Goal: Transaction & Acquisition: Purchase product/service

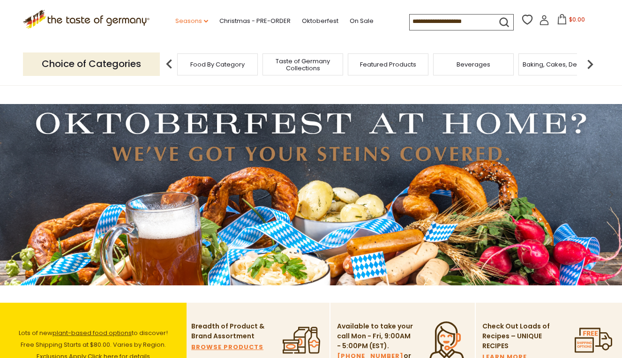
click at [175, 18] on link "Seasons dropdown_arrow" at bounding box center [191, 21] width 33 height 10
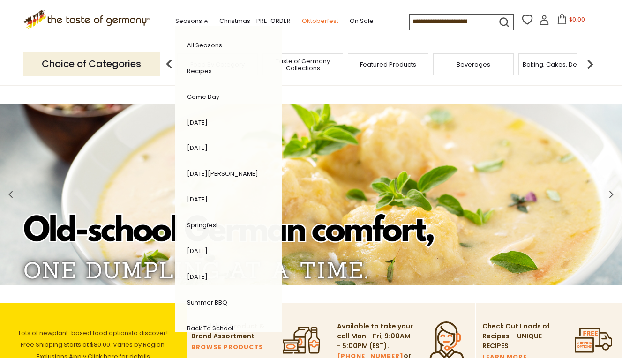
click at [302, 17] on link "Oktoberfest" at bounding box center [320, 21] width 37 height 10
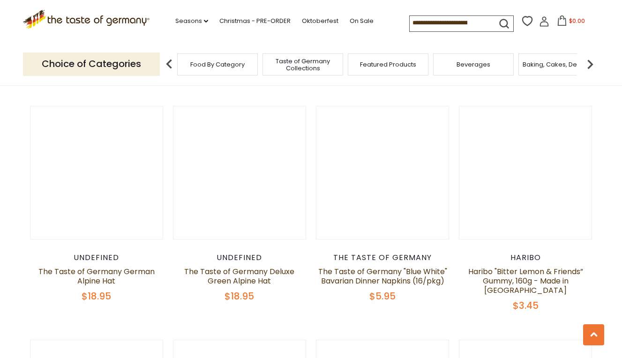
scroll to position [306, 0]
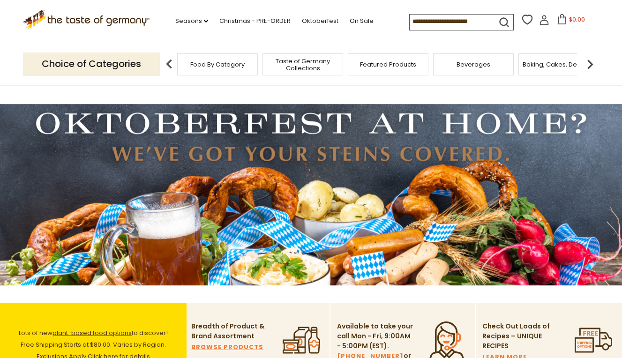
click at [222, 65] on span "Food By Category" at bounding box center [217, 64] width 54 height 7
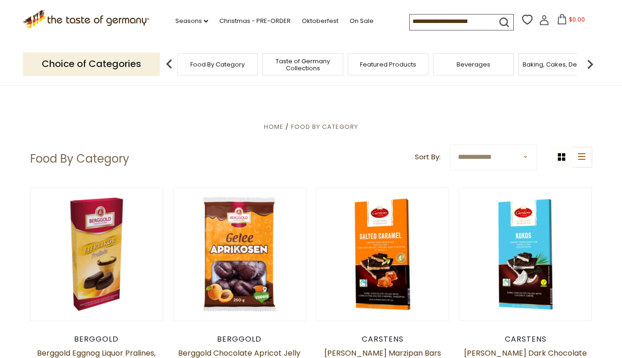
click at [411, 20] on input at bounding box center [449, 21] width 79 height 13
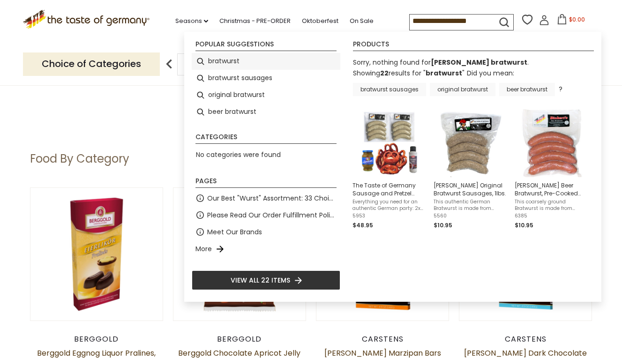
click at [223, 61] on li "bratwurst" at bounding box center [266, 61] width 149 height 17
type input "*********"
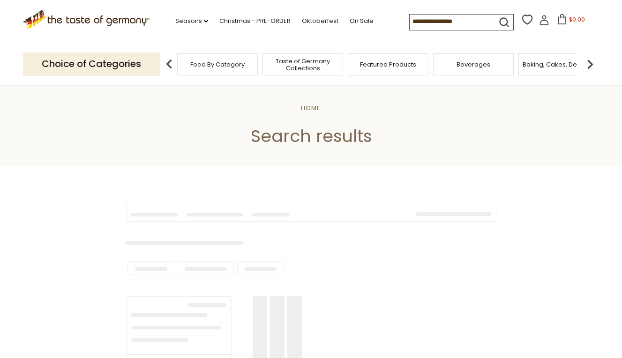
type input "*********"
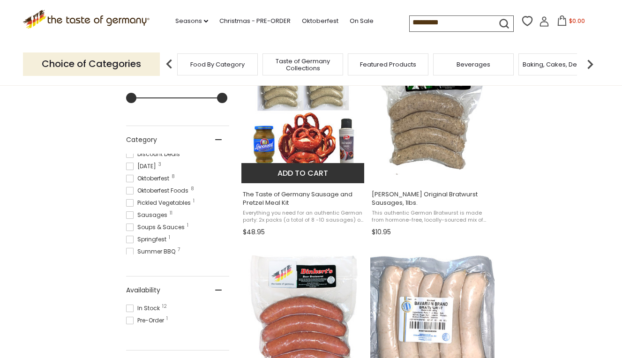
scroll to position [246, 0]
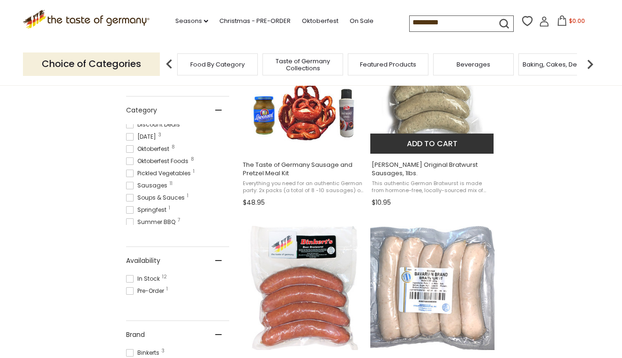
click at [433, 178] on span "Binkert’s Original Bratwurst Sausages, 1lbs. This authentic German Bratwurst is…" at bounding box center [432, 182] width 124 height 56
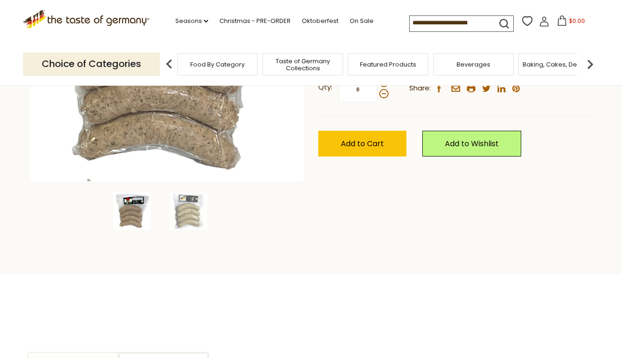
scroll to position [218, 0]
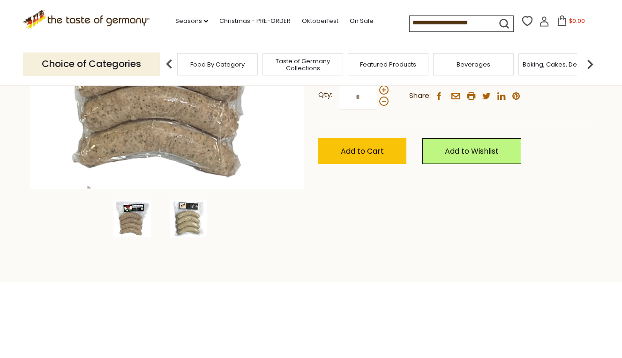
click at [188, 216] on img at bounding box center [188, 218] width 37 height 37
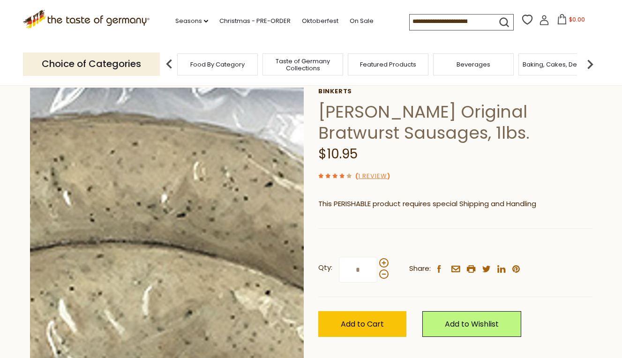
scroll to position [47, 0]
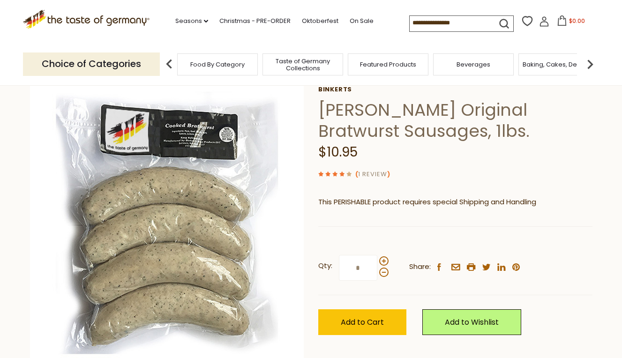
click at [375, 172] on link "1 Review" at bounding box center [372, 175] width 29 height 10
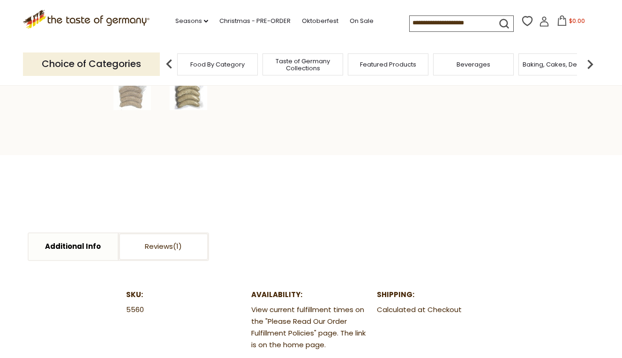
scroll to position [352, 0]
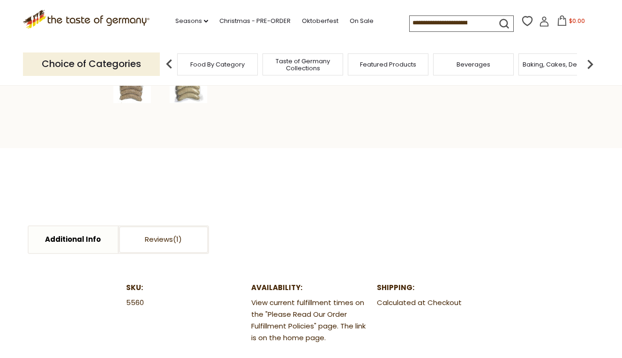
click at [131, 91] on img at bounding box center [131, 84] width 37 height 37
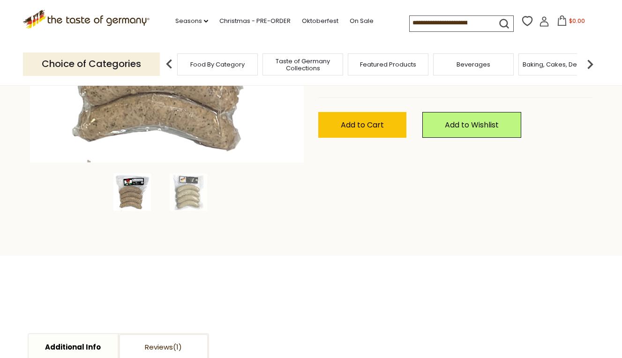
scroll to position [252, 0]
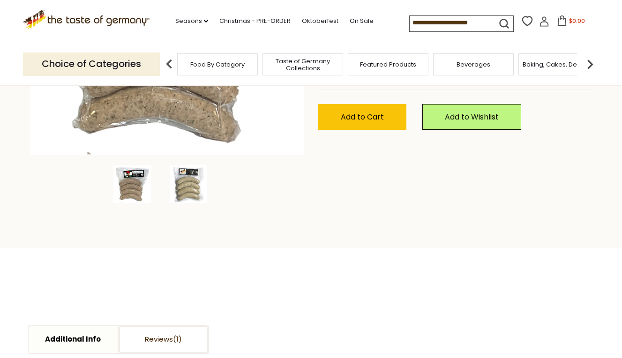
click at [187, 187] on img at bounding box center [188, 183] width 37 height 37
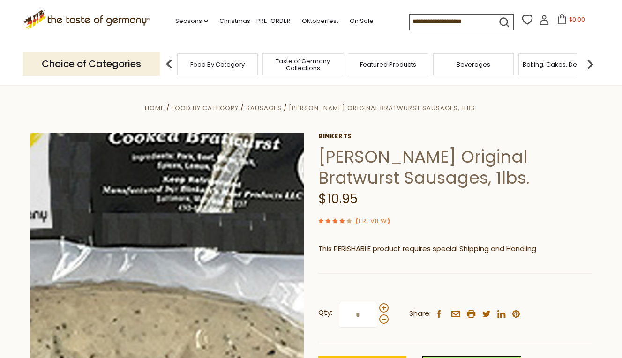
scroll to position [0, 0]
